Goal: Task Accomplishment & Management: Complete application form

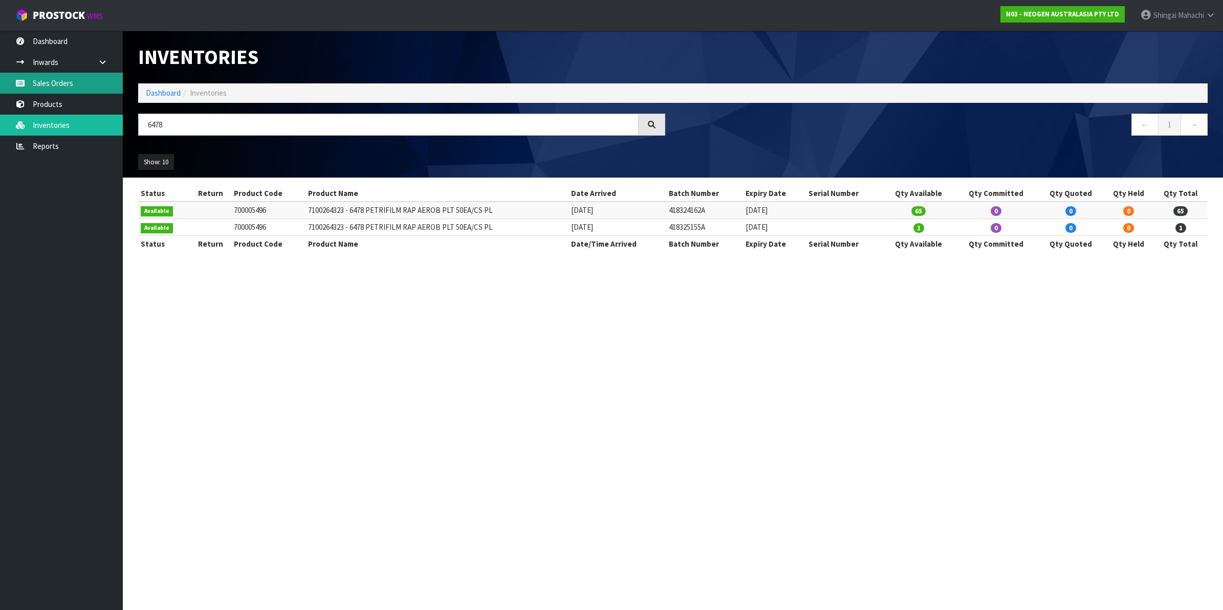
drag, startPoint x: 0, startPoint y: 0, endPoint x: 41, endPoint y: 85, distance: 94.3
click at [41, 85] on link "Sales Orders" at bounding box center [61, 83] width 123 height 21
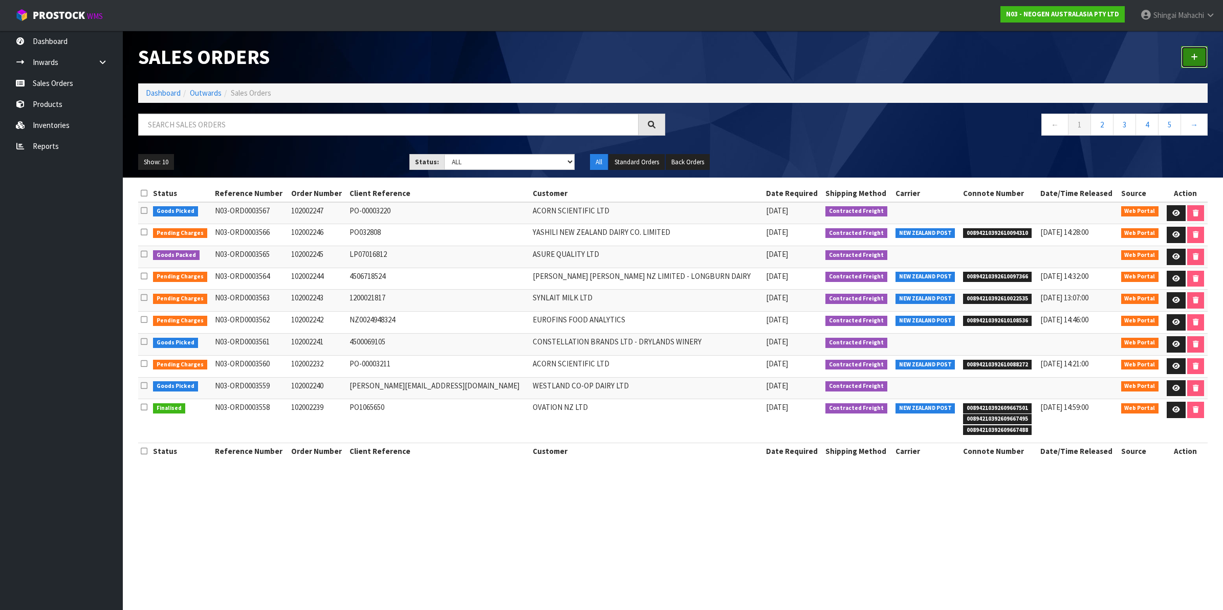
click at [1198, 52] on link at bounding box center [1194, 57] width 27 height 22
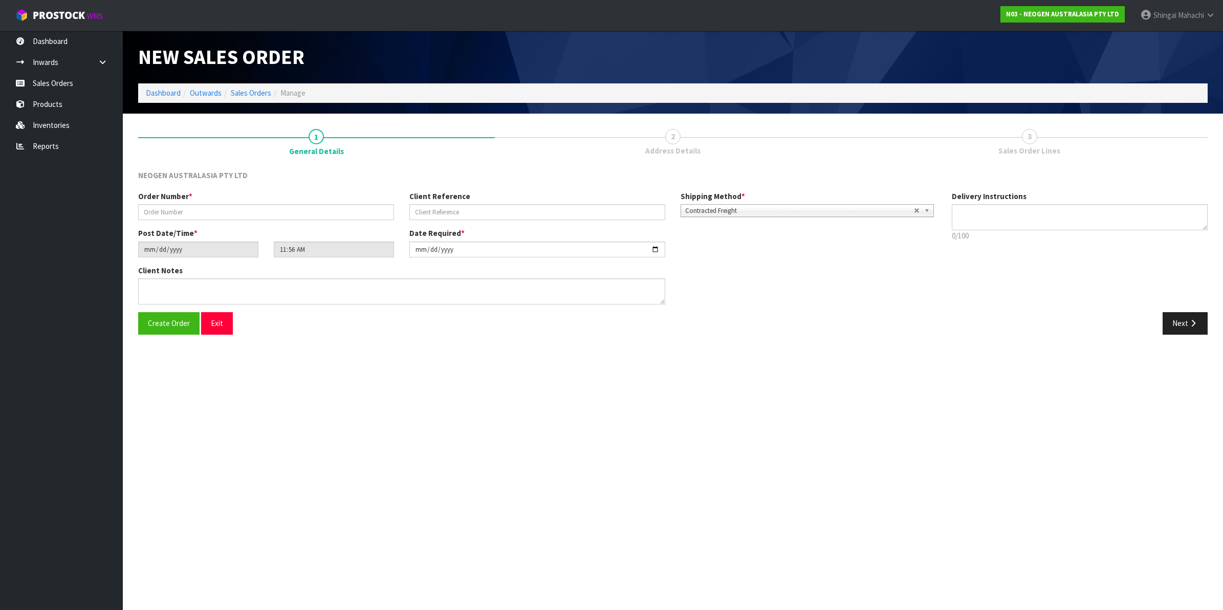
type textarea "CHILLED GOODS -OVERNIGHT"
click at [198, 210] on input "text" at bounding box center [266, 212] width 256 height 16
type input "U"
type input "EUROFINS LOAN UNIT"
click at [417, 209] on input "text" at bounding box center [537, 212] width 256 height 16
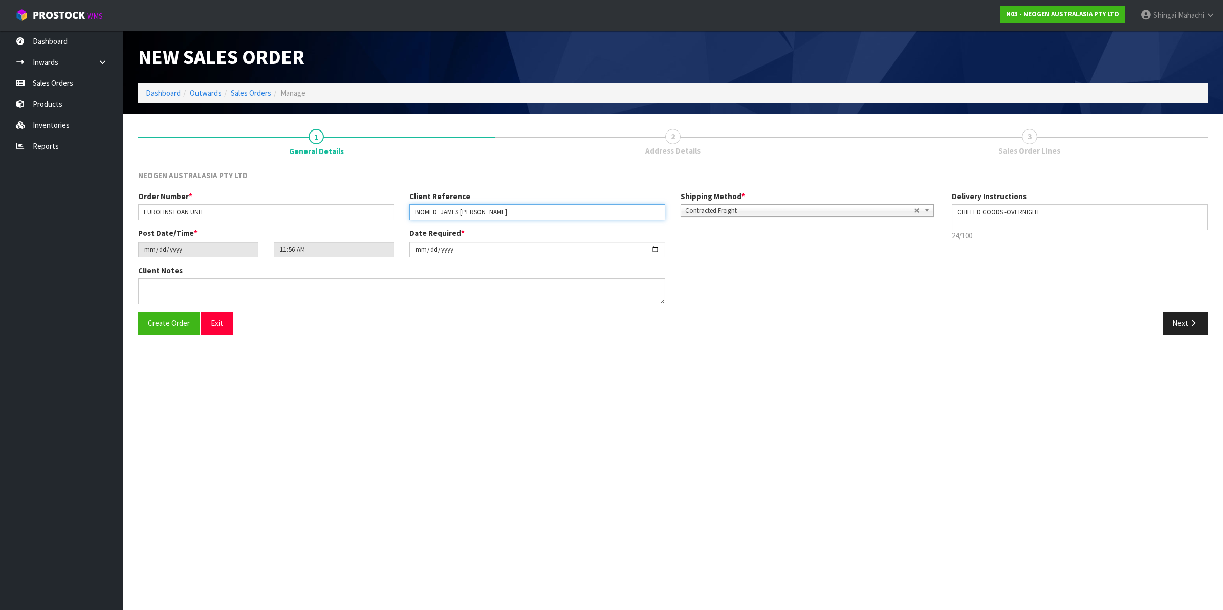
type input "BIOMED_JAMES [PERSON_NAME]"
click at [660, 247] on input "[DATE]" at bounding box center [537, 249] width 256 height 16
click at [656, 247] on input "[DATE]" at bounding box center [537, 249] width 256 height 16
type input "[DATE]"
click at [149, 287] on textarea at bounding box center [401, 291] width 527 height 26
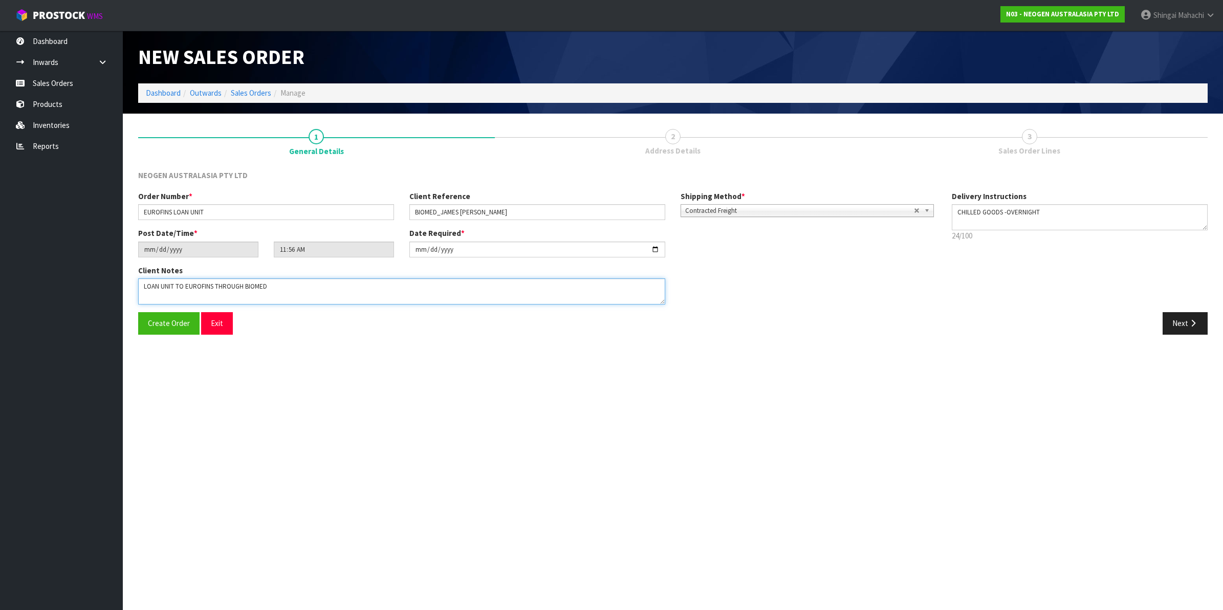
click at [214, 287] on textarea at bounding box center [401, 291] width 527 height 26
click at [279, 287] on textarea at bounding box center [401, 291] width 527 height 26
click at [269, 284] on textarea at bounding box center [401, 291] width 527 height 26
click at [372, 290] on textarea at bounding box center [401, 291] width 527 height 26
type textarea "LOAN UNIT TO EUROFINS_ THROUGH BIOMEDICAL WAREHOUSE CONSIGNMENT."
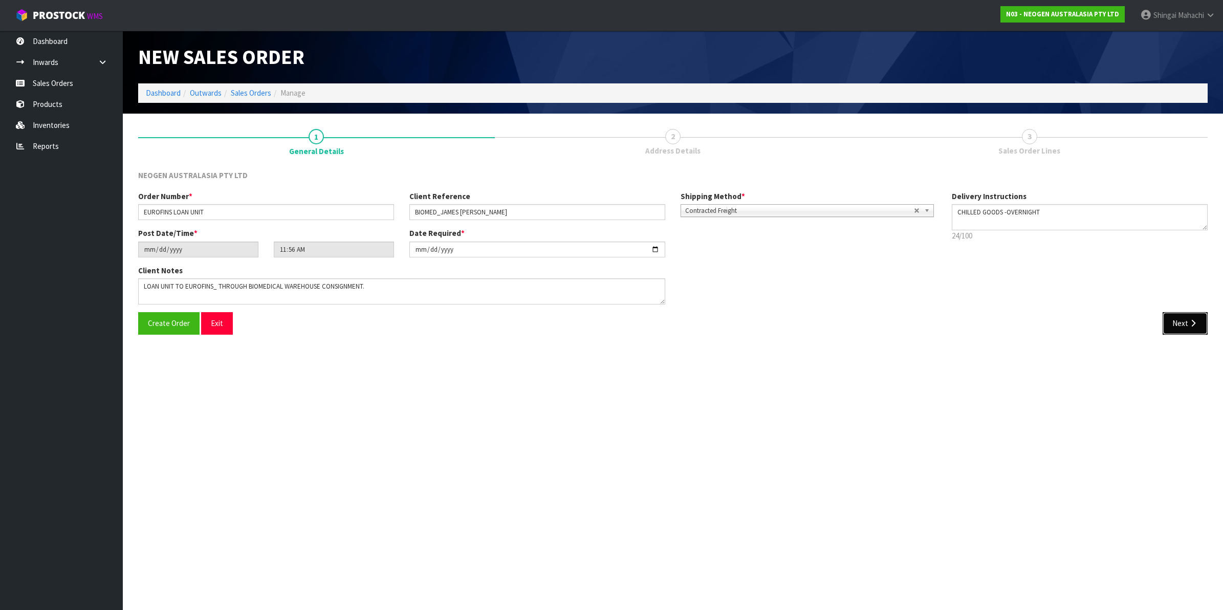
click at [1190, 325] on icon "button" at bounding box center [1193, 323] width 10 height 8
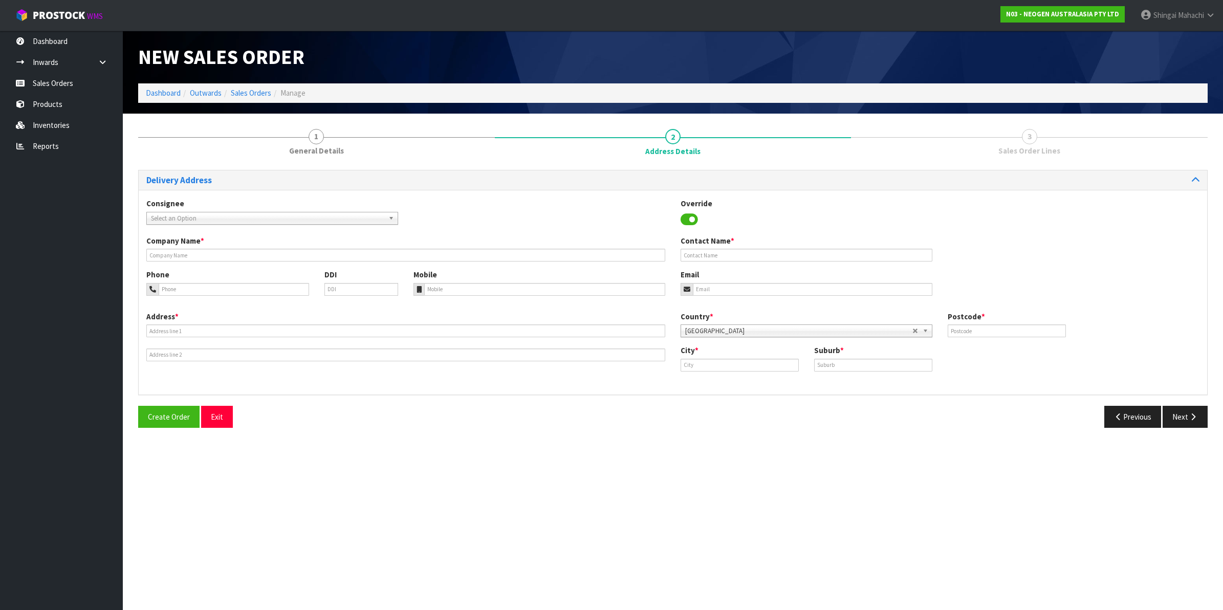
click at [472, 377] on div "Address * Country * [GEOGRAPHIC_DATA] [GEOGRAPHIC_DATA] [GEOGRAPHIC_DATA] [GEOG…" at bounding box center [673, 349] width 1068 height 76
click at [1127, 413] on button "Previous" at bounding box center [1132, 417] width 57 height 22
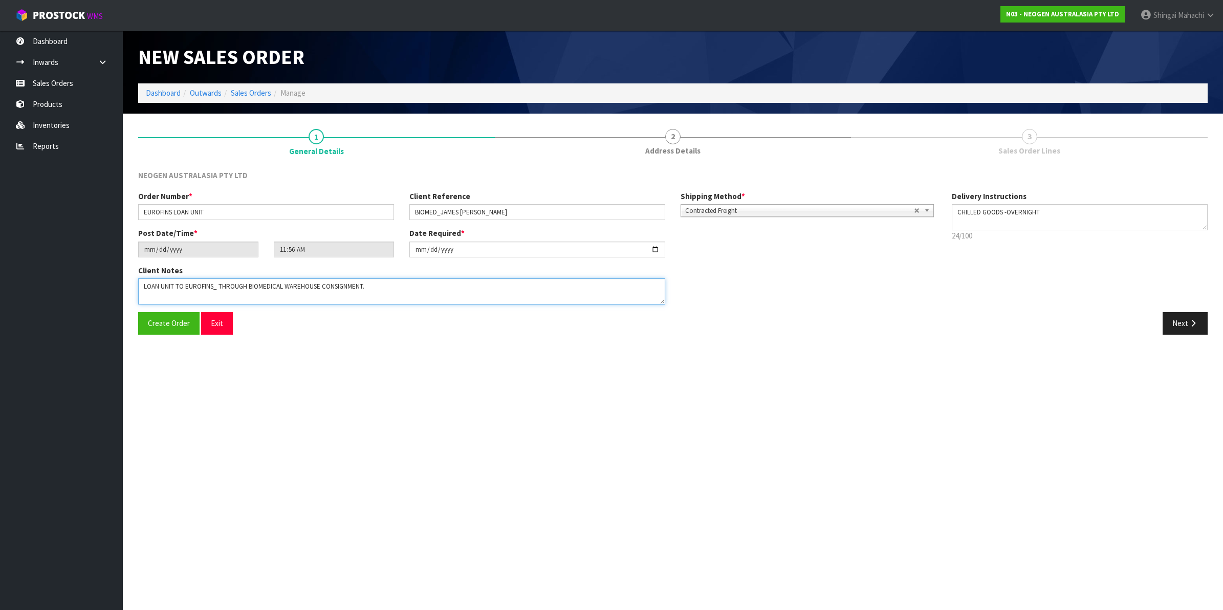
click at [377, 288] on textarea at bounding box center [401, 291] width 527 height 26
click at [144, 288] on textarea at bounding box center [401, 291] width 527 height 26
drag, startPoint x: 161, startPoint y: 285, endPoint x: 161, endPoint y: 298, distance: 12.8
click at [161, 285] on textarea at bounding box center [401, 291] width 527 height 26
paste textarea "[PERSON_NAME]"
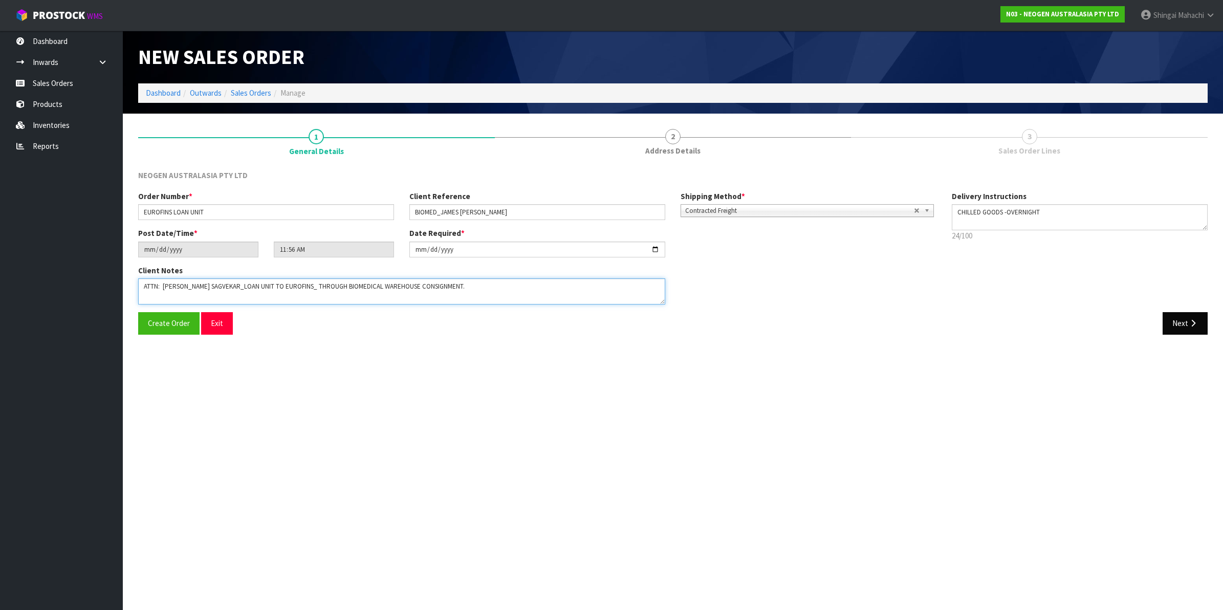
type textarea "ATTN: [PERSON_NAME] SAGVEKAR_LOAN UNIT TO EUROFINS_ THROUGH BIOMEDICAL WAREHOUS…"
click at [1187, 321] on button "Next" at bounding box center [1184, 323] width 45 height 22
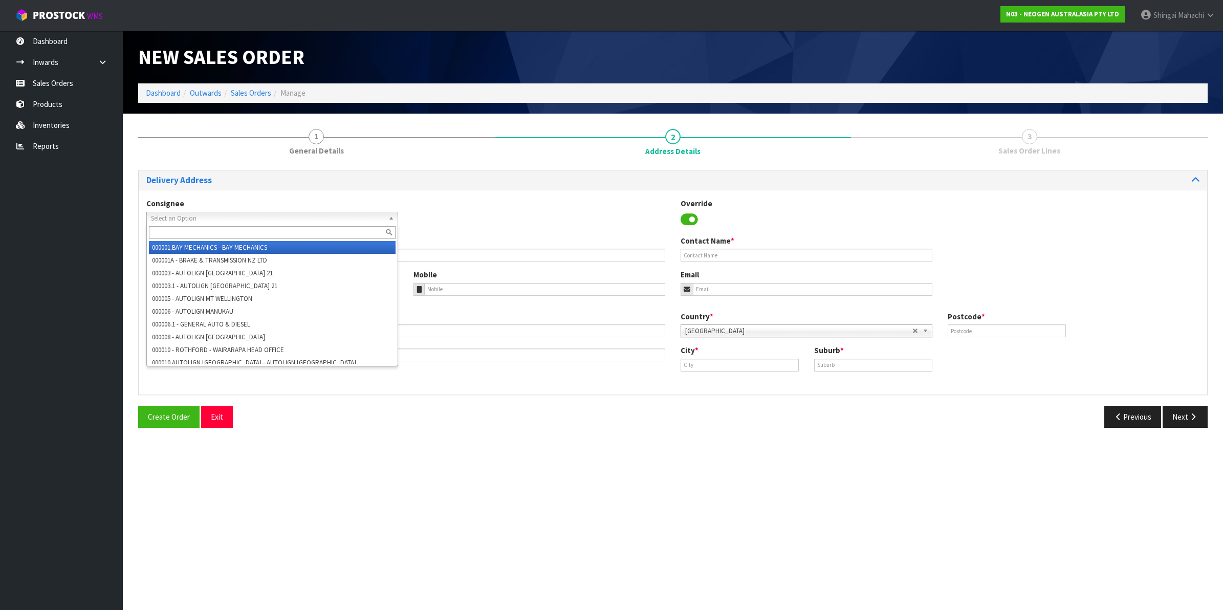
click at [164, 219] on span "Select an Option" at bounding box center [267, 218] width 233 height 12
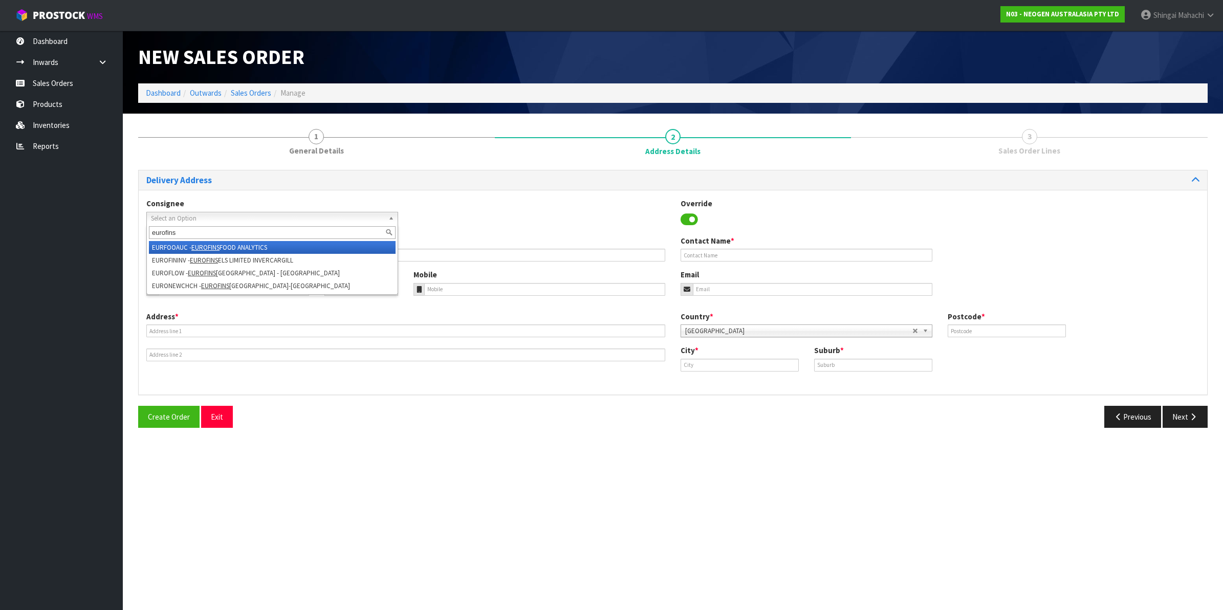
type input "eurofins"
click at [183, 244] on li "EURFOOAUC - EUROFINS FOOD ANALYTICS" at bounding box center [272, 247] width 247 height 13
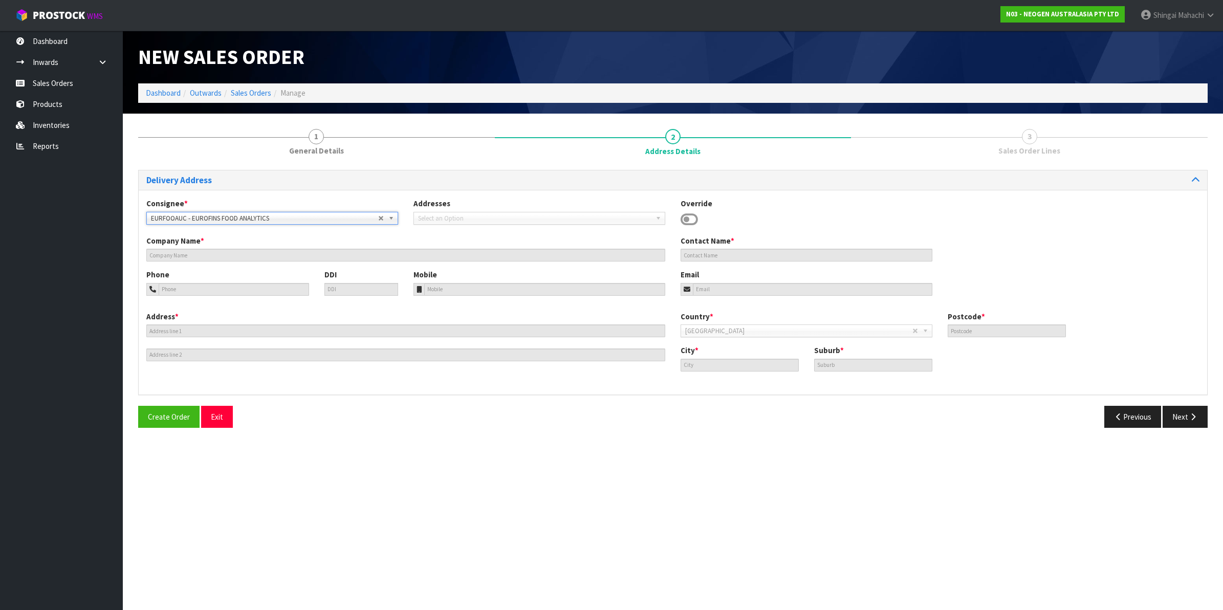
type input "EUROFINS FOOD ANALYTICS"
type input "ATT: [PERSON_NAME]"
type input "[STREET_ADDRESS][PERSON_NAME]"
type input "1061"
type input "[GEOGRAPHIC_DATA]"
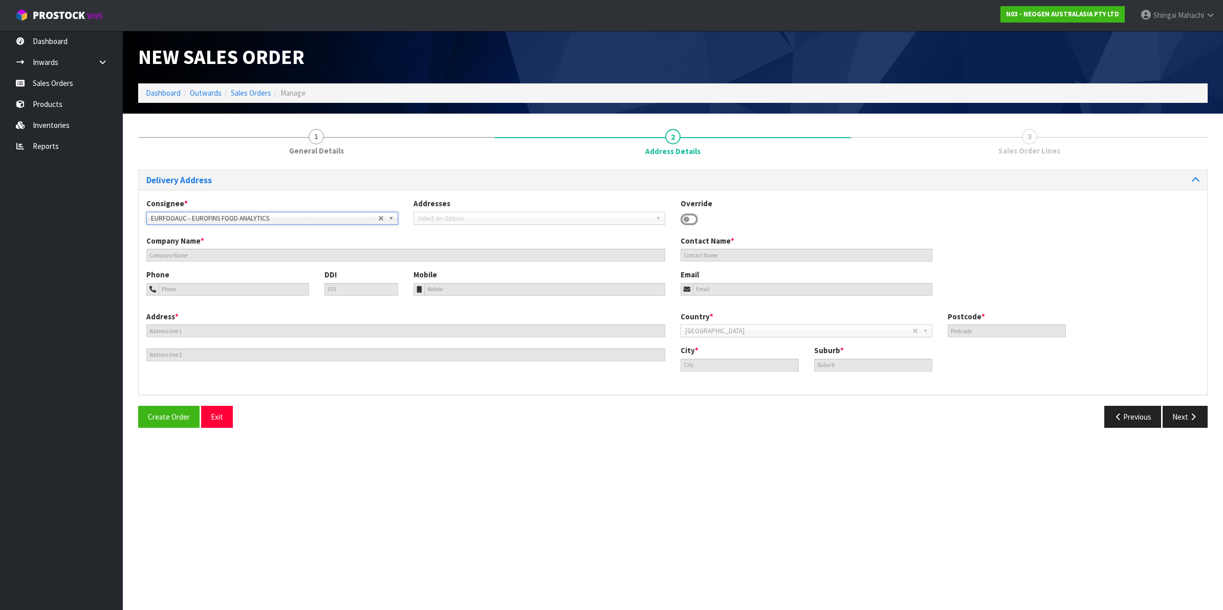
type input "[PERSON_NAME]"
click at [694, 218] on icon at bounding box center [688, 219] width 17 height 15
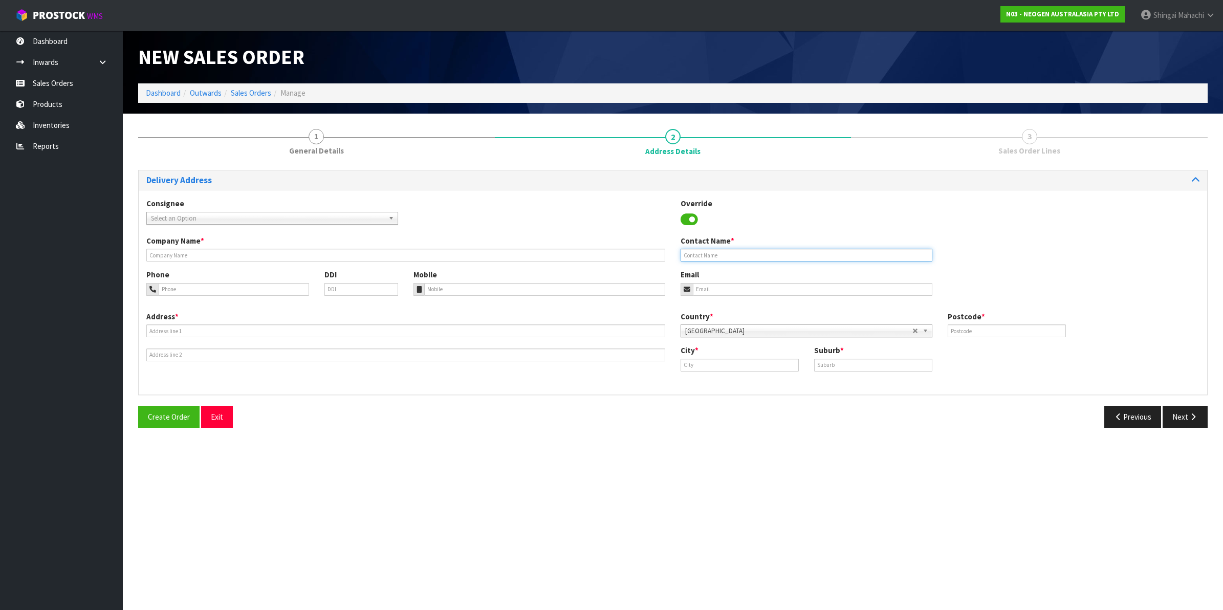
click at [714, 254] on input "text" at bounding box center [806, 255] width 252 height 13
paste input "[PERSON_NAME]"
type input "[PERSON_NAME]"
click at [714, 290] on input "email" at bounding box center [812, 289] width 239 height 13
paste input "[PERSON_NAME][EMAIL_ADDRESS][PERSON_NAME][DOMAIN_NAME]"
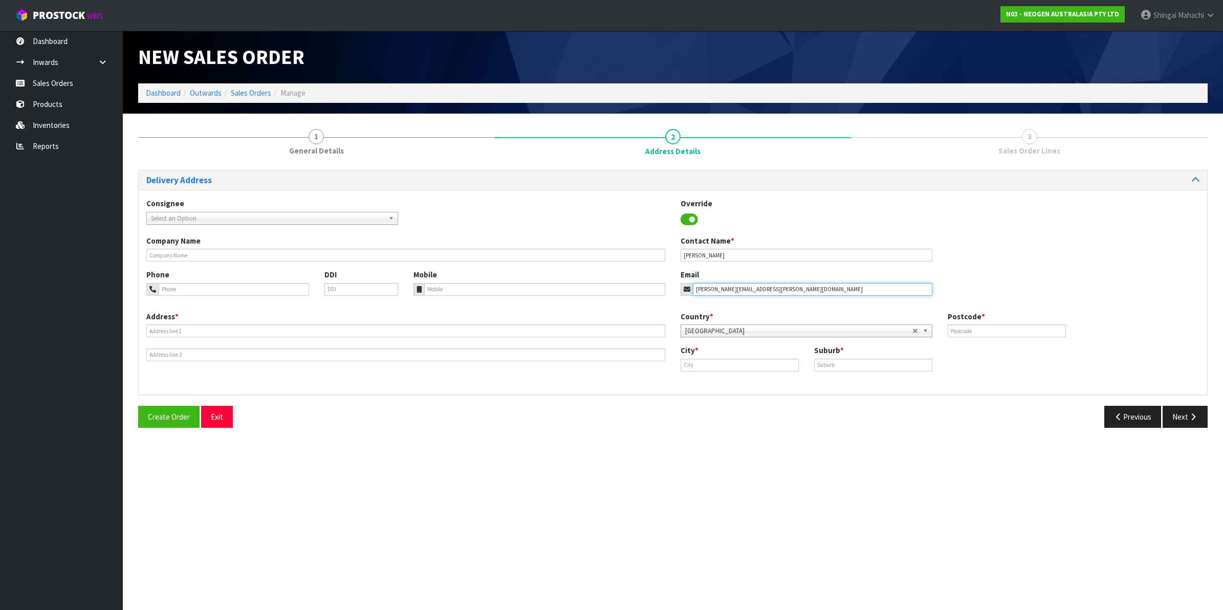
type input "[PERSON_NAME][EMAIL_ADDRESS][PERSON_NAME][DOMAIN_NAME]"
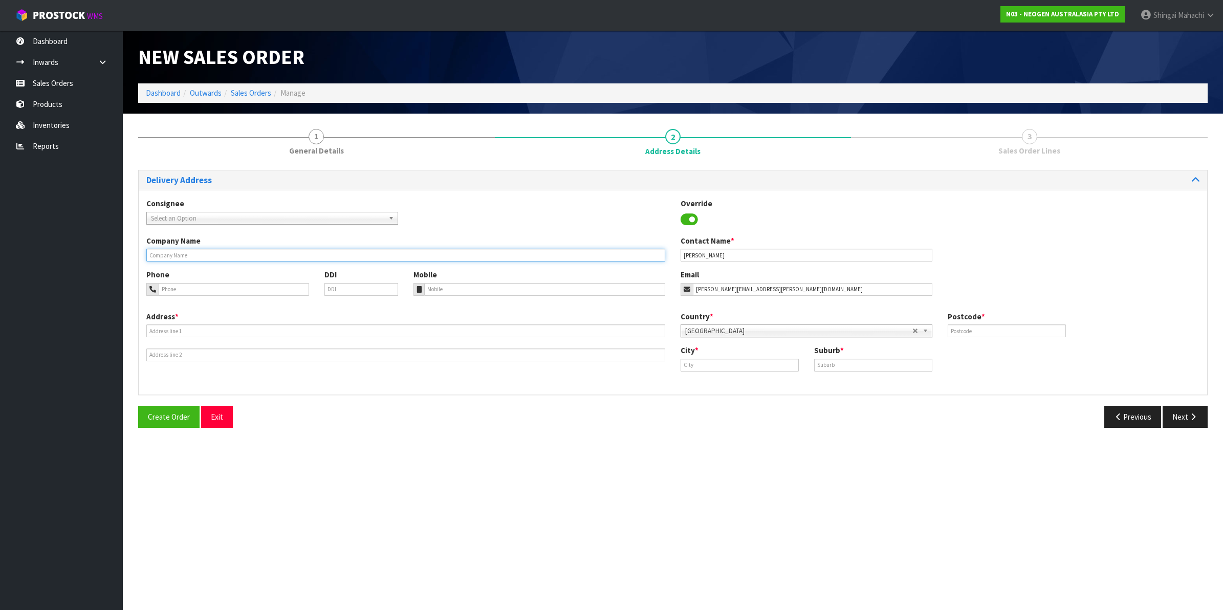
click at [184, 257] on input "text" at bounding box center [405, 255] width 519 height 13
paste input "EUROFINS FOOD AND WATER TESTING NZ – MICROBIOLOGY"
type input "EUROFINS FOOD AND WATER TESTING NZ – MICROBIOLOGY"
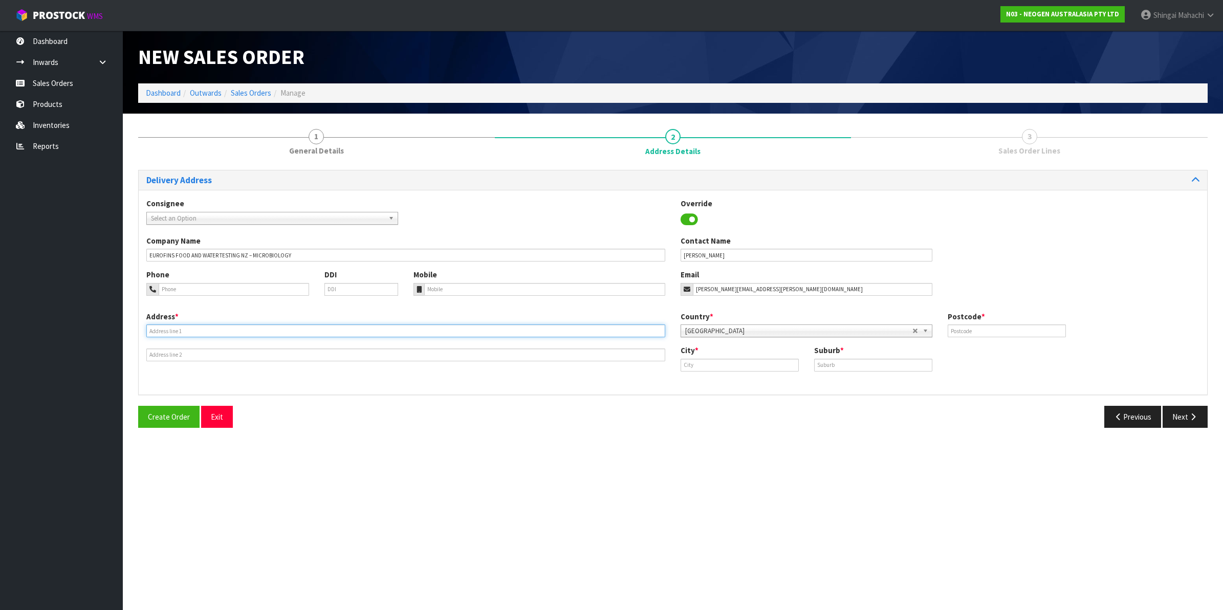
click at [182, 334] on input "text" at bounding box center [405, 330] width 519 height 13
paste input "[STREET_ADDRESS][PERSON_NAME]"
type input "[STREET_ADDRESS][PERSON_NAME]"
click at [843, 361] on input "text" at bounding box center [873, 365] width 118 height 13
paste input "[PERSON_NAME]"
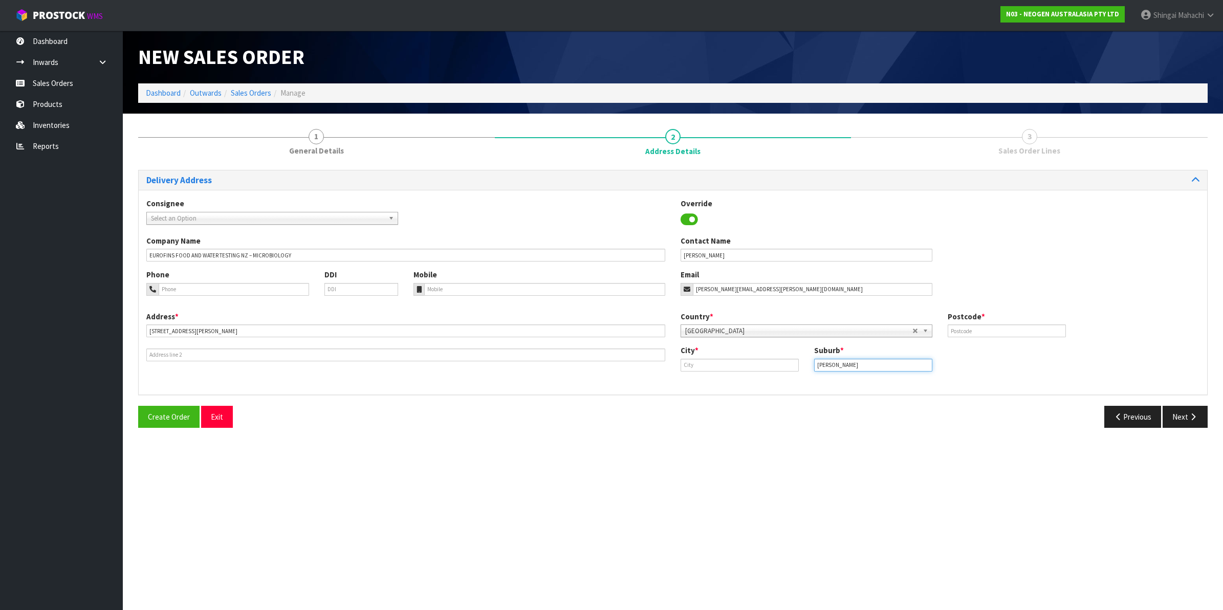
type input "[PERSON_NAME]"
click at [719, 365] on input "text" at bounding box center [739, 365] width 118 height 13
paste input "[GEOGRAPHIC_DATA]"
type input "[GEOGRAPHIC_DATA]"
click at [701, 382] on strong "[GEOGRAPHIC_DATA]" at bounding box center [728, 383] width 74 height 10
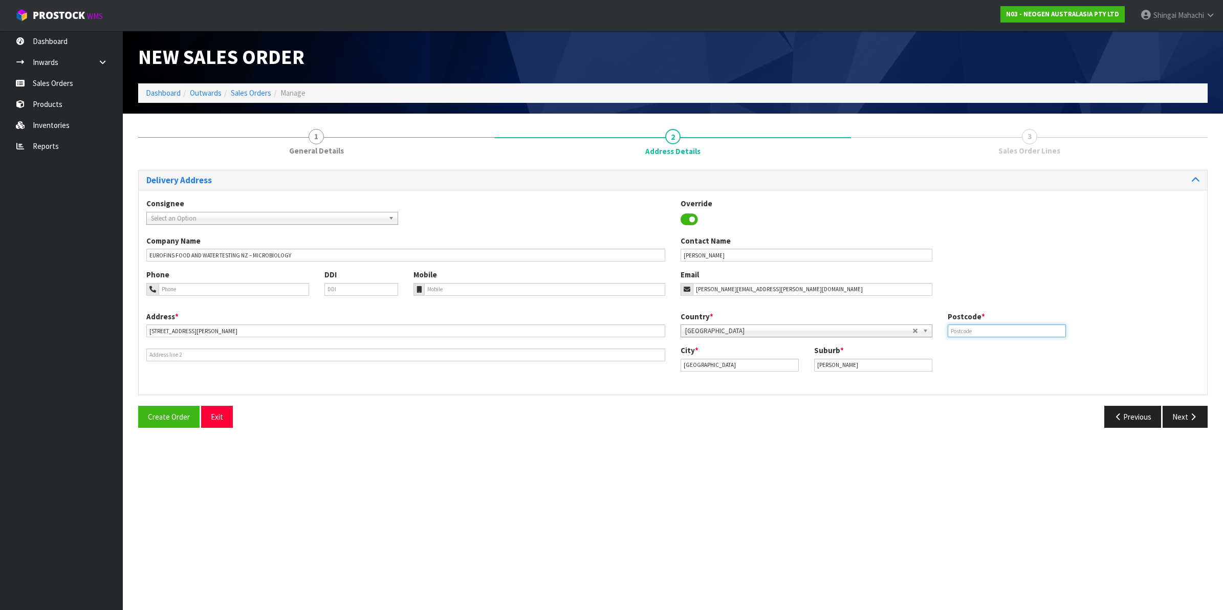
click at [971, 334] on input "text" at bounding box center [1007, 330] width 118 height 13
type input "1061"
click at [201, 284] on input "tel" at bounding box center [234, 289] width 150 height 13
paste input "0210480983"
type input "0210480983"
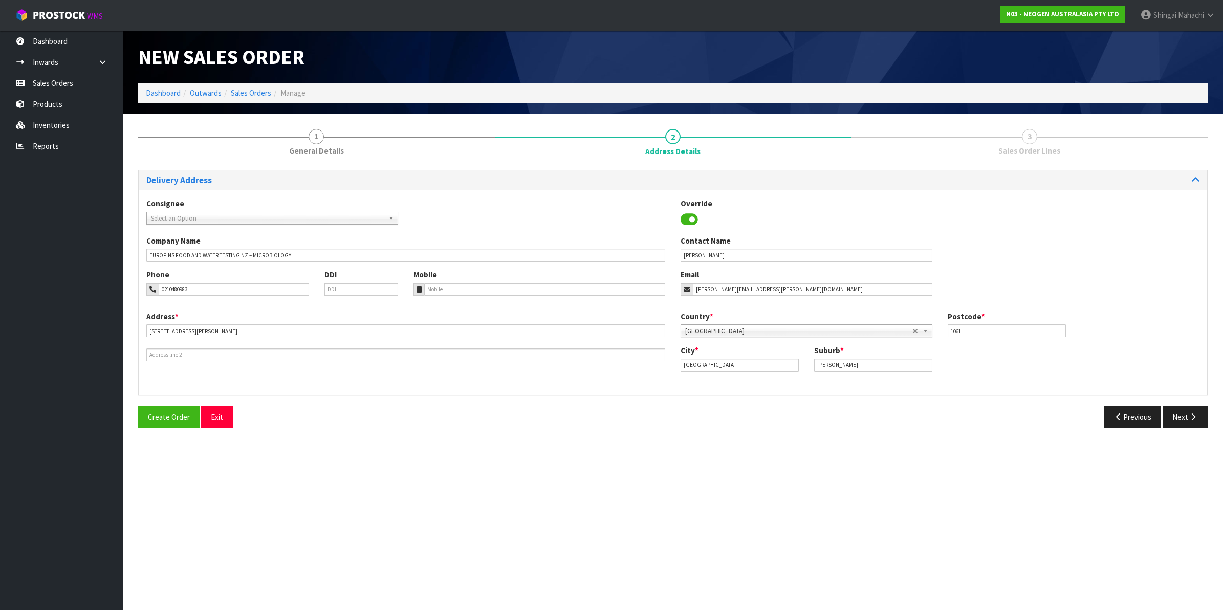
click at [460, 305] on div "Phone 0210480983 DDI Mobile Email [PERSON_NAME][EMAIL_ADDRESS][PERSON_NAME][DOM…" at bounding box center [673, 289] width 1068 height 41
click at [1185, 415] on button "Next" at bounding box center [1184, 417] width 45 height 22
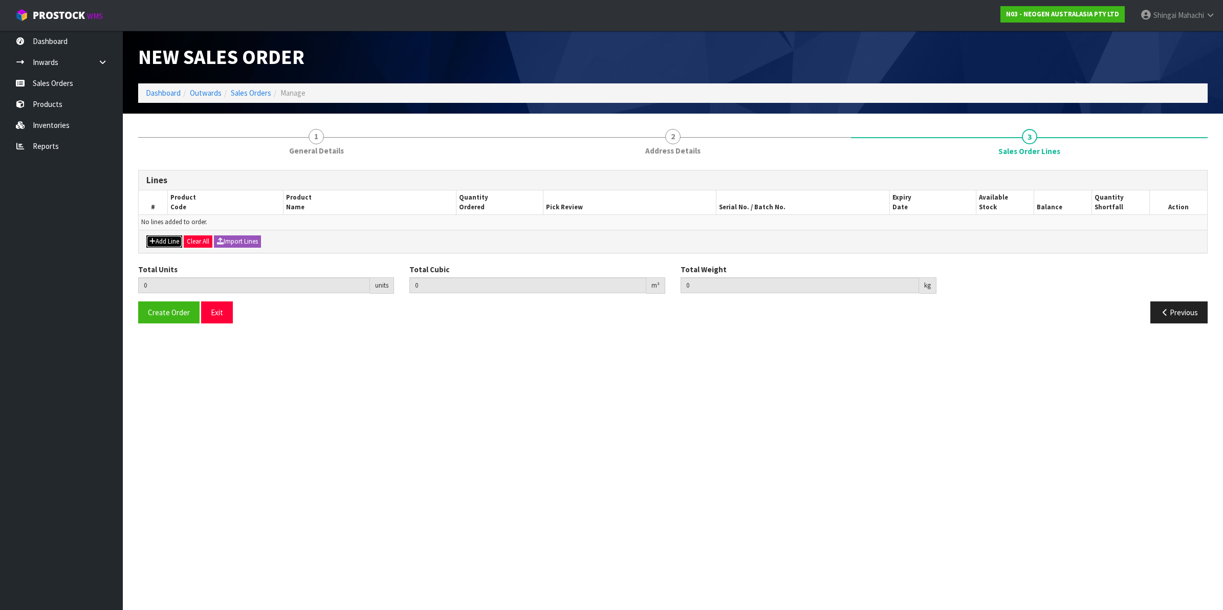
click at [172, 241] on button "Add Line" at bounding box center [164, 241] width 36 height 12
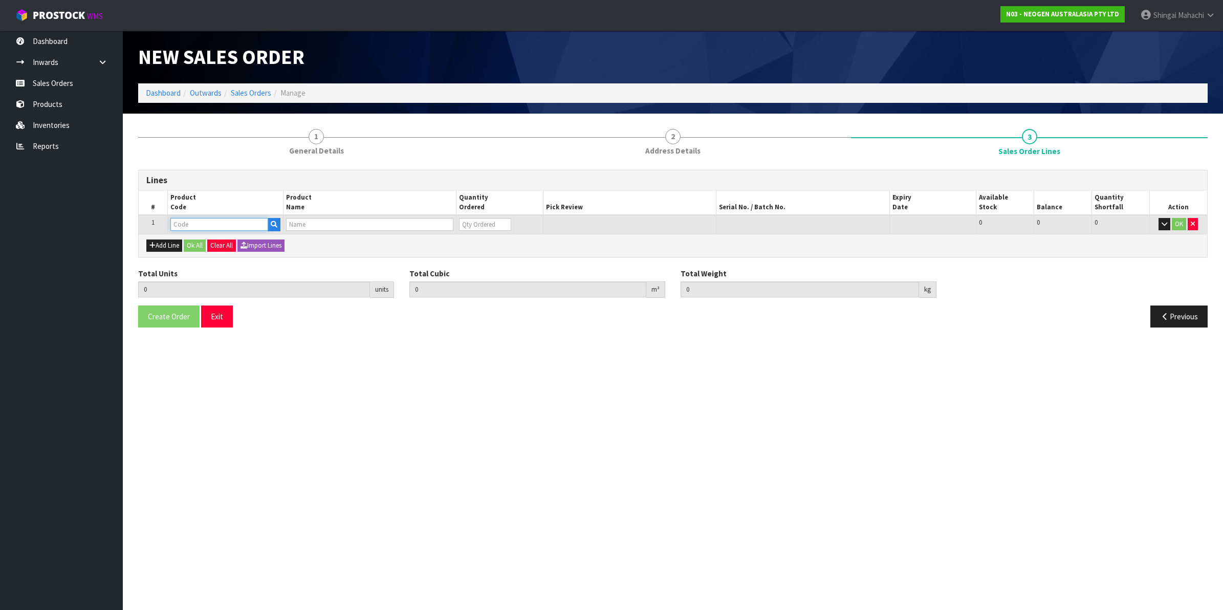
click at [186, 228] on input "text" at bounding box center [219, 224] width 98 height 13
paste input "700005484"
type input "700005484"
type input "0.000000"
type input "0.000"
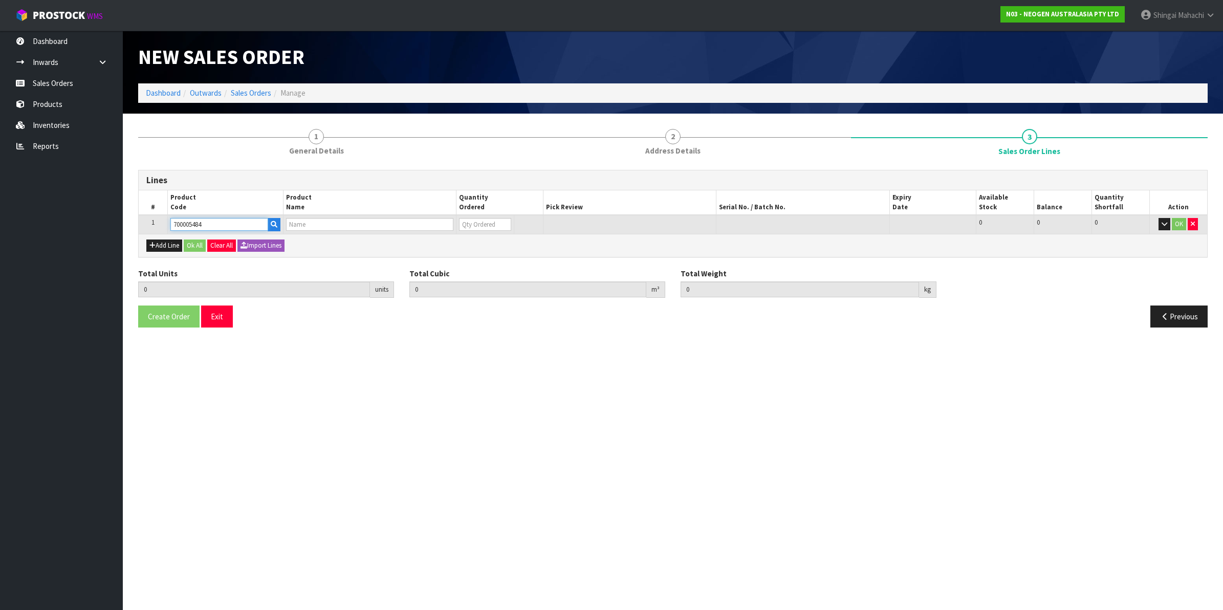
type input "7100128685 - MDS100AU MOLECULAR DETECTION INSTRUMENT"
type input "0"
type input "700005484"
click at [439, 223] on tr "1 700005484 7100128685 - MDS100AU MOLECULAR DETECTION INSTRUMENT 0 [MEDICAL_DAT…" at bounding box center [673, 224] width 1068 height 19
type input "1"
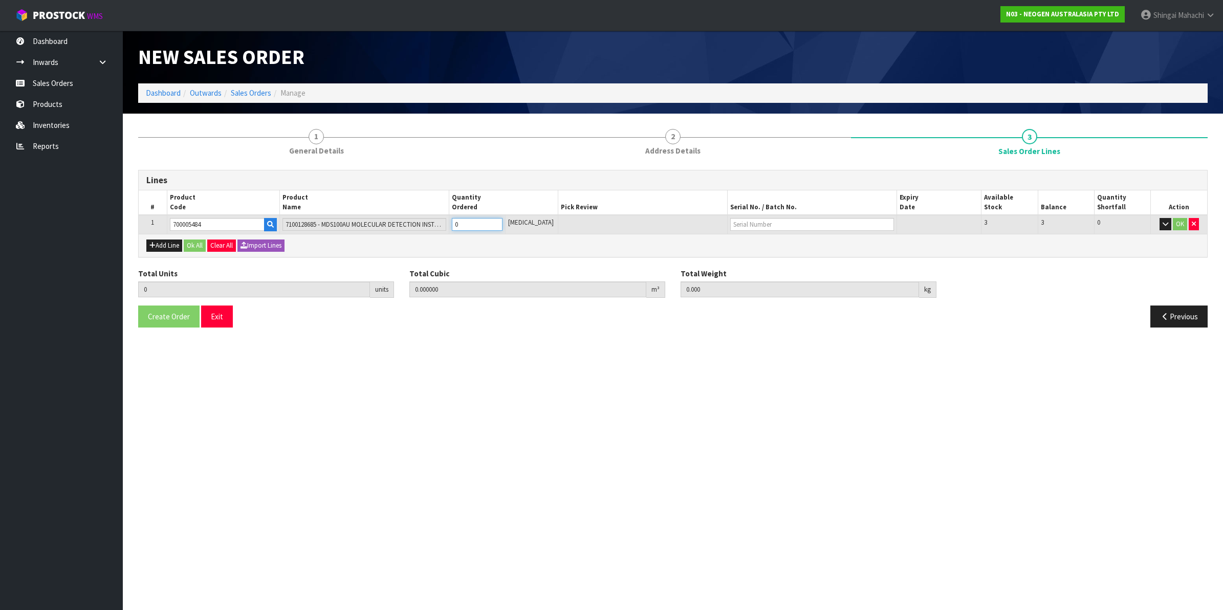
type input "0.058523"
type input "8.7"
type input "1"
click at [732, 226] on input "text" at bounding box center [812, 224] width 164 height 13
click at [745, 243] on link "SYF083" at bounding box center [759, 241] width 81 height 14
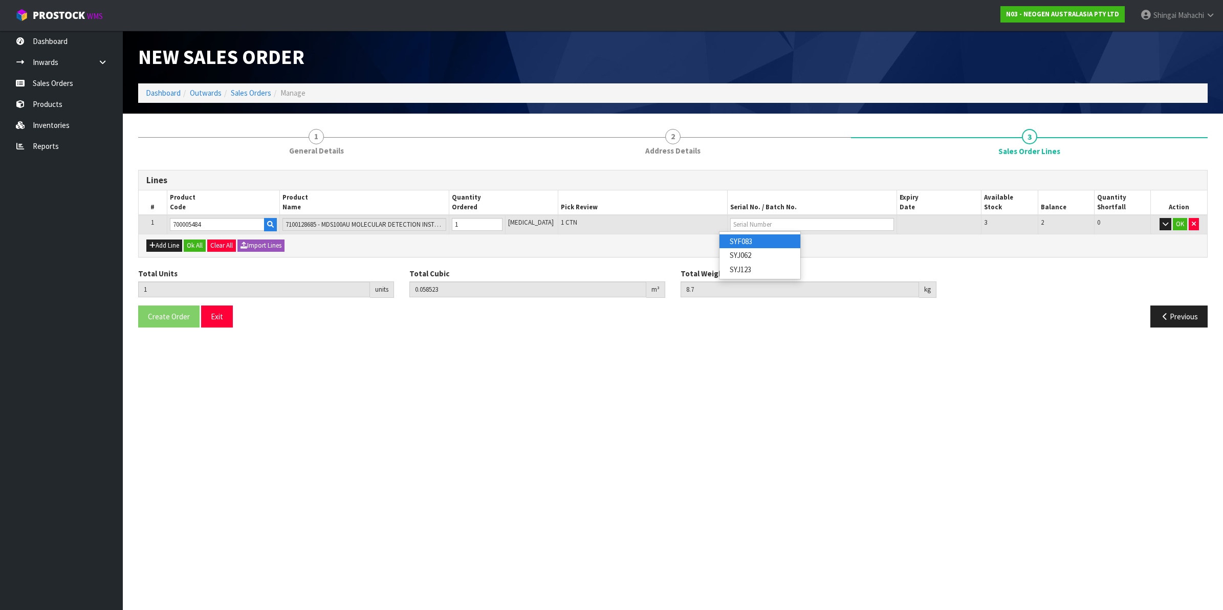
type input "SYF083"
click at [1180, 221] on button "OK" at bounding box center [1180, 224] width 14 height 12
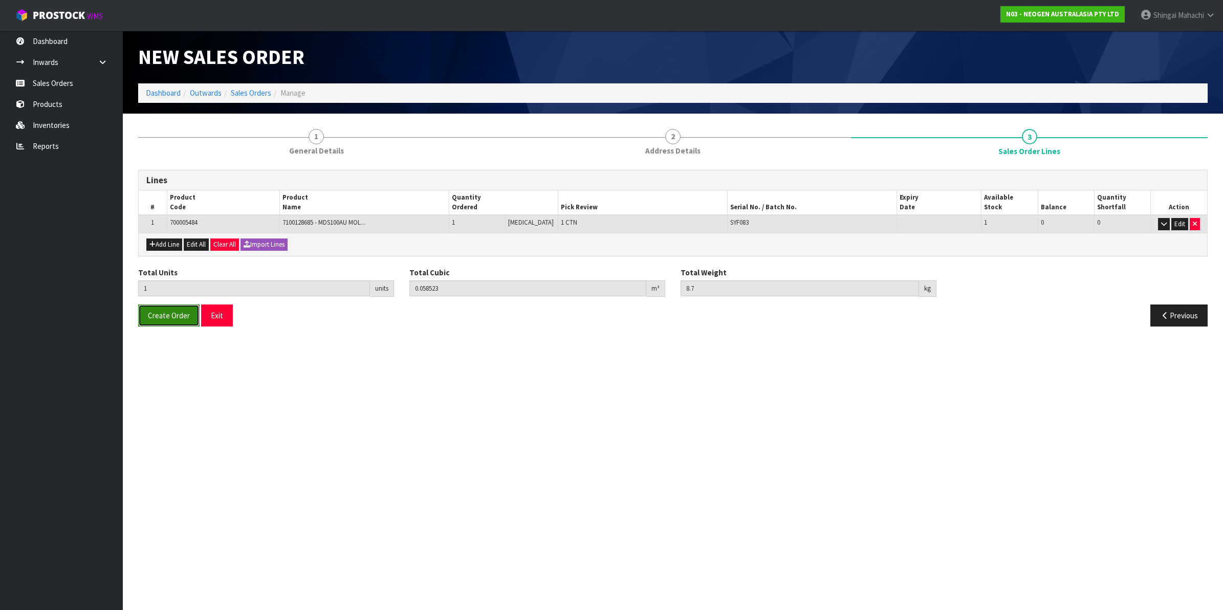
click at [156, 318] on span "Create Order" at bounding box center [169, 316] width 42 height 10
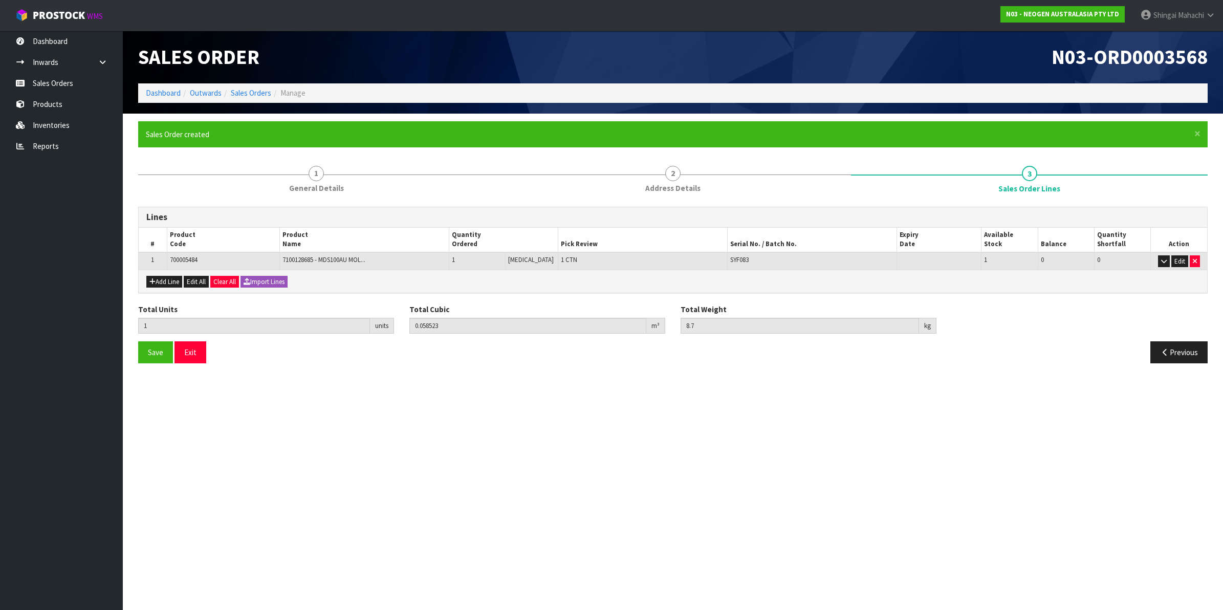
click at [424, 412] on section "Edit Sales Order N03-ORD0003568 Dashboard Outwards Sales Orders Manage Sales Or…" at bounding box center [611, 305] width 1223 height 610
click at [1164, 349] on icon "button" at bounding box center [1165, 352] width 10 height 8
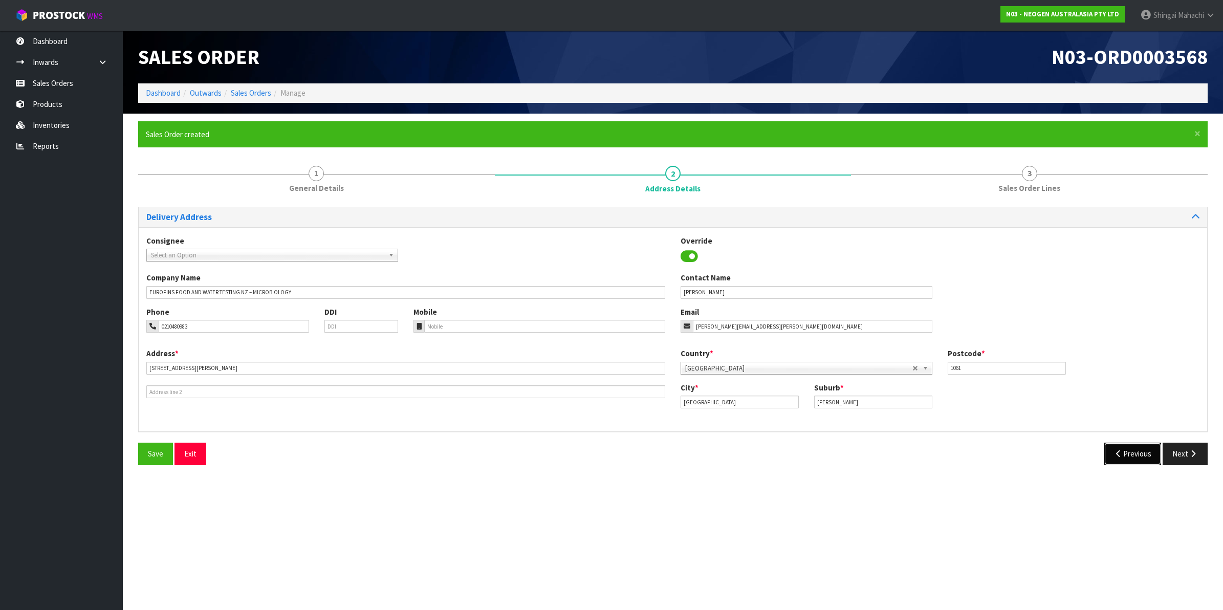
click at [1127, 450] on button "Previous" at bounding box center [1132, 454] width 57 height 22
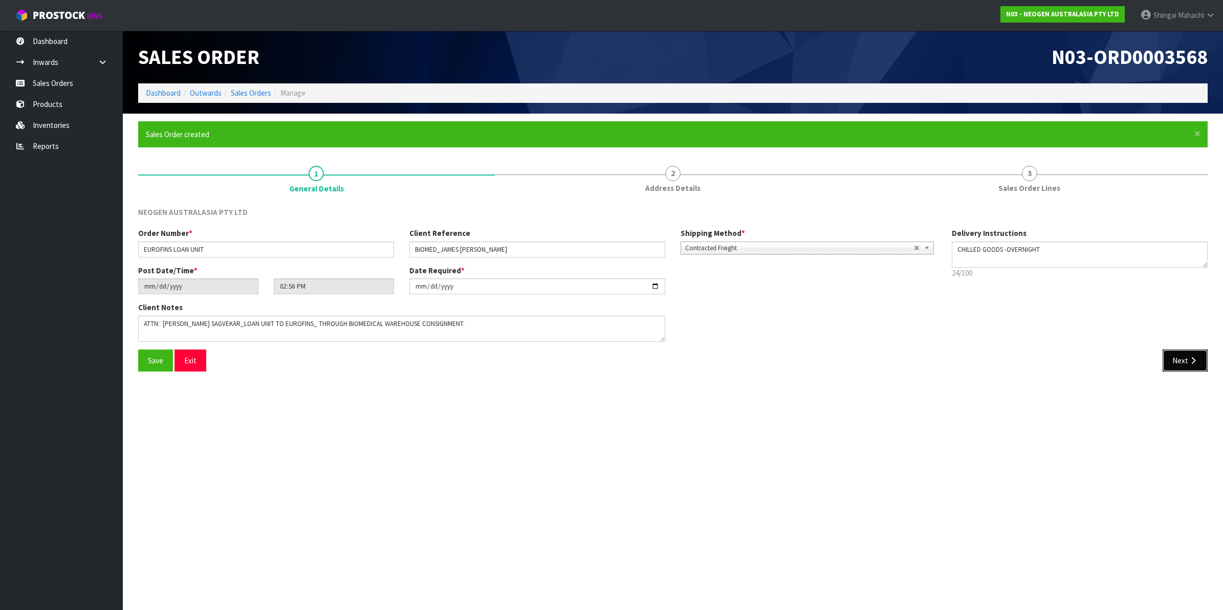
click at [1183, 364] on button "Next" at bounding box center [1184, 360] width 45 height 22
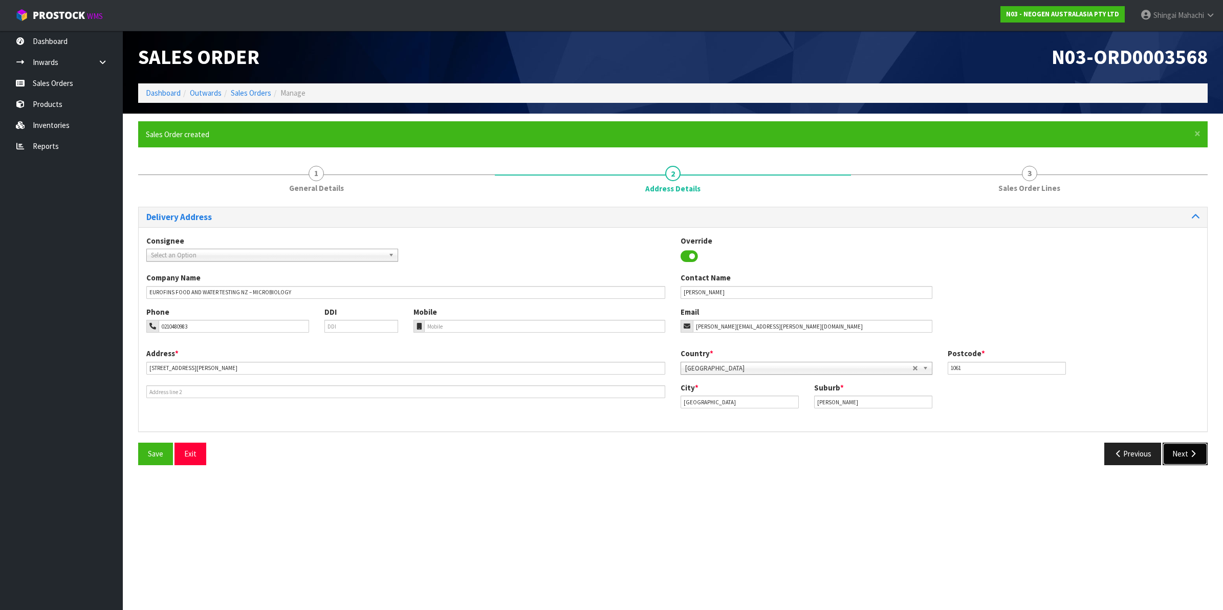
click at [1180, 454] on button "Next" at bounding box center [1184, 454] width 45 height 22
